Goal: Task Accomplishment & Management: Manage account settings

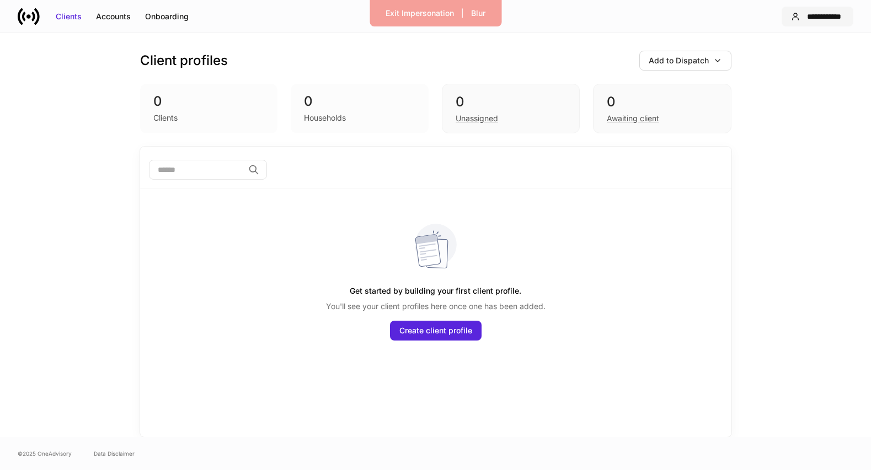
click at [807, 17] on div "**********" at bounding box center [824, 16] width 40 height 11
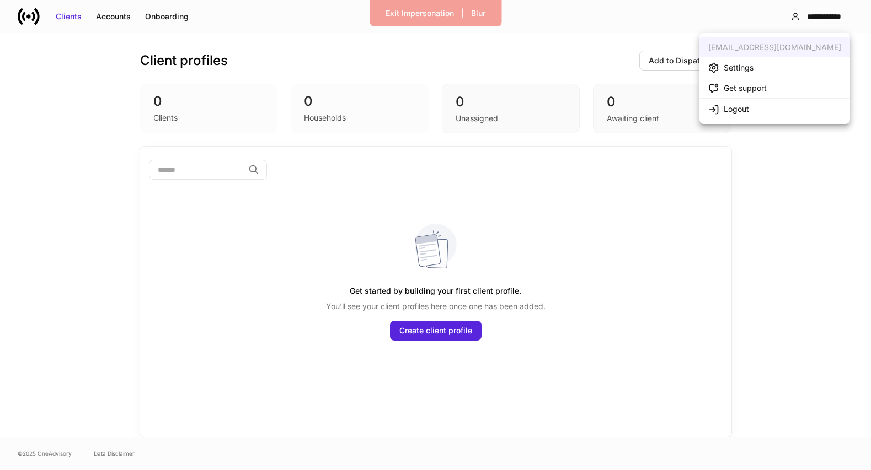
click at [740, 68] on div "Settings" at bounding box center [739, 67] width 30 height 11
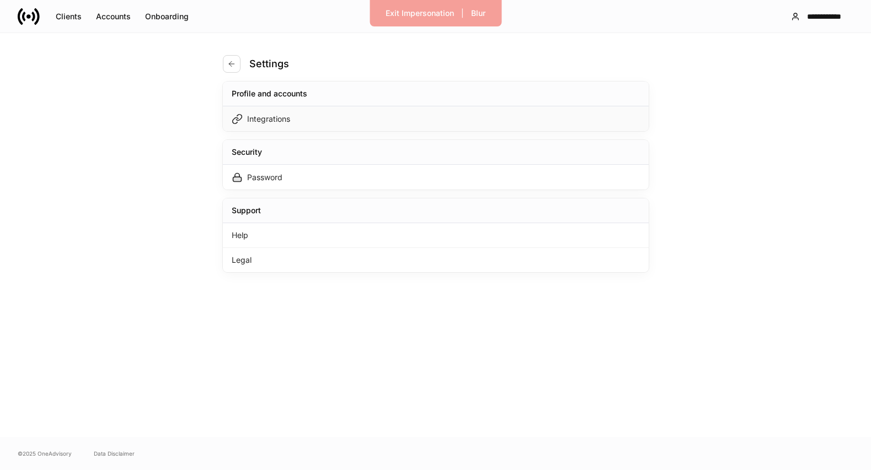
click at [495, 110] on div "Integrations" at bounding box center [436, 118] width 426 height 25
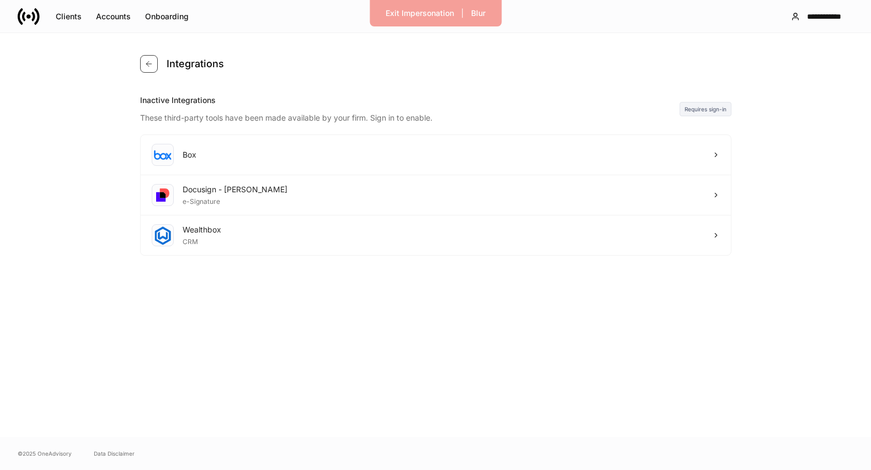
click at [146, 71] on button "button" at bounding box center [149, 64] width 18 height 18
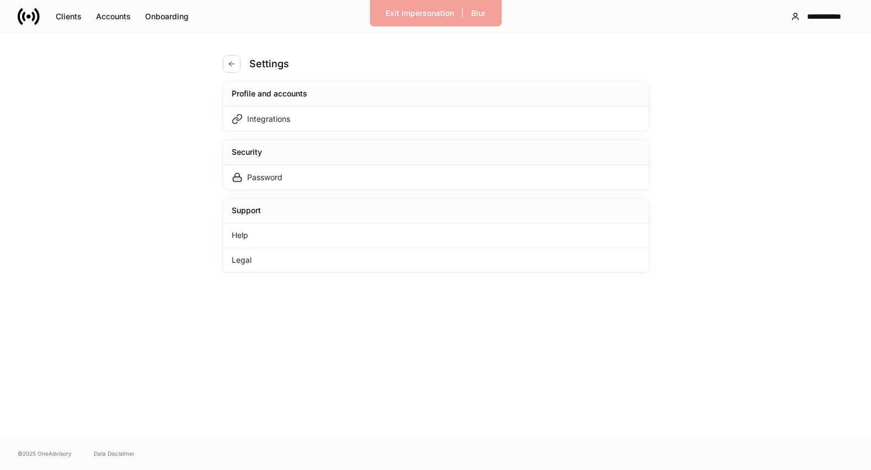
click at [218, 62] on div "Settings Profile and accounts Integrations Security Password Support Help Legal" at bounding box center [436, 235] width 496 height 404
click at [224, 64] on button "button" at bounding box center [232, 64] width 18 height 18
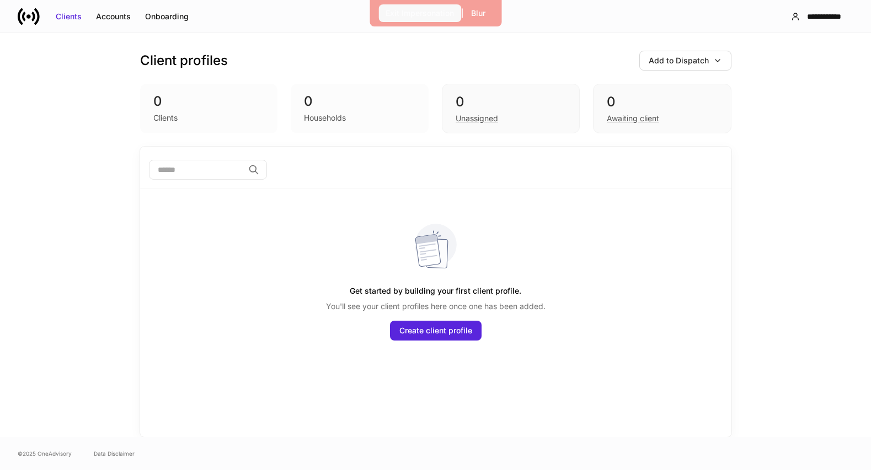
click at [433, 17] on div "Exit Impersonation" at bounding box center [419, 13] width 68 height 11
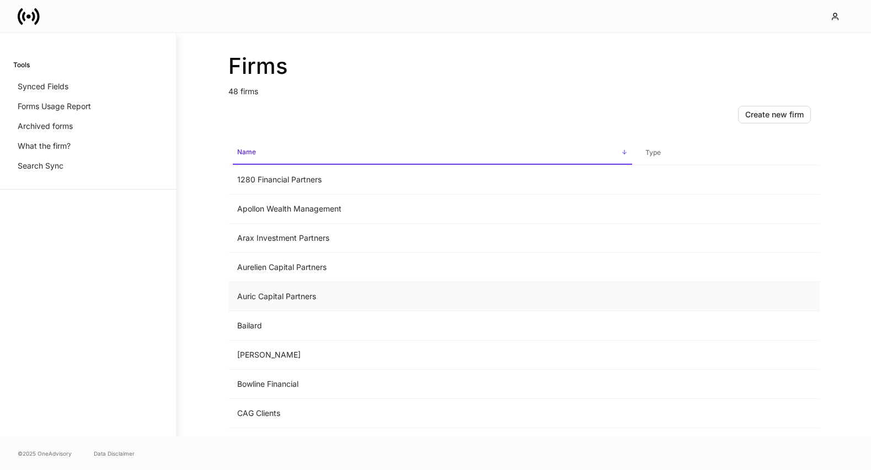
click at [400, 295] on td "Auric Capital Partners" at bounding box center [432, 296] width 408 height 29
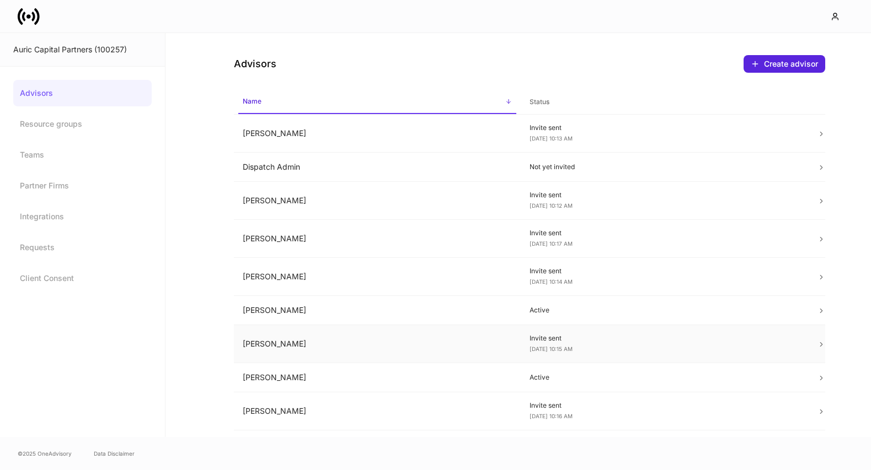
scroll to position [116, 0]
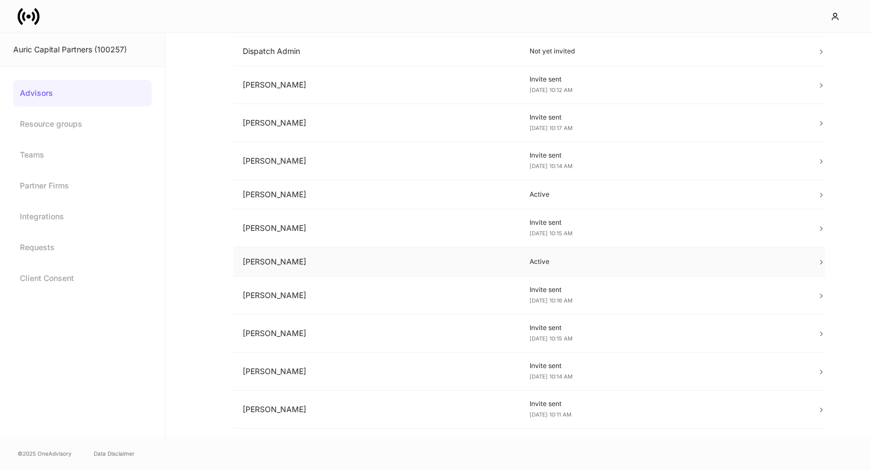
click at [413, 259] on td "Lauren Faltys" at bounding box center [377, 262] width 287 height 29
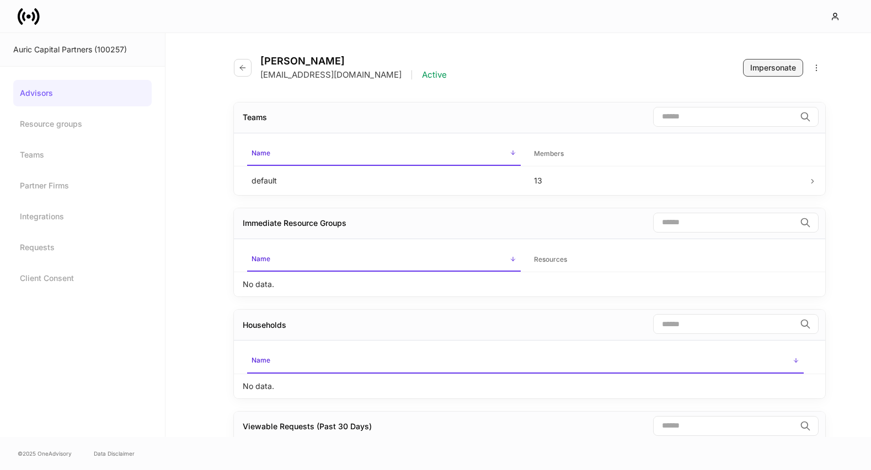
click at [769, 73] on div "Impersonate" at bounding box center [773, 67] width 46 height 11
